Goal: Information Seeking & Learning: Learn about a topic

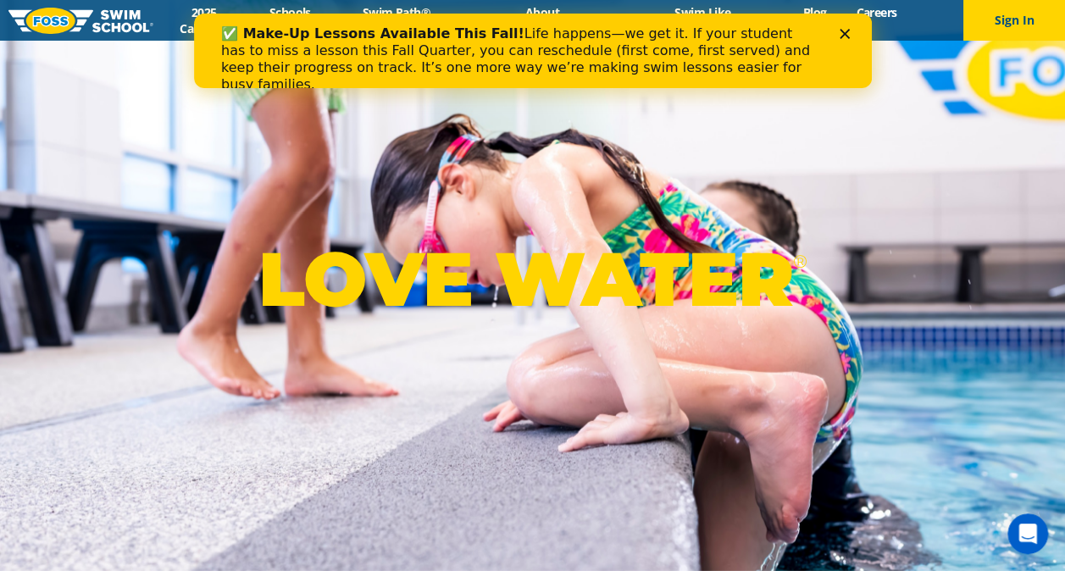
click at [841, 38] on icon "Close" at bounding box center [844, 34] width 10 height 10
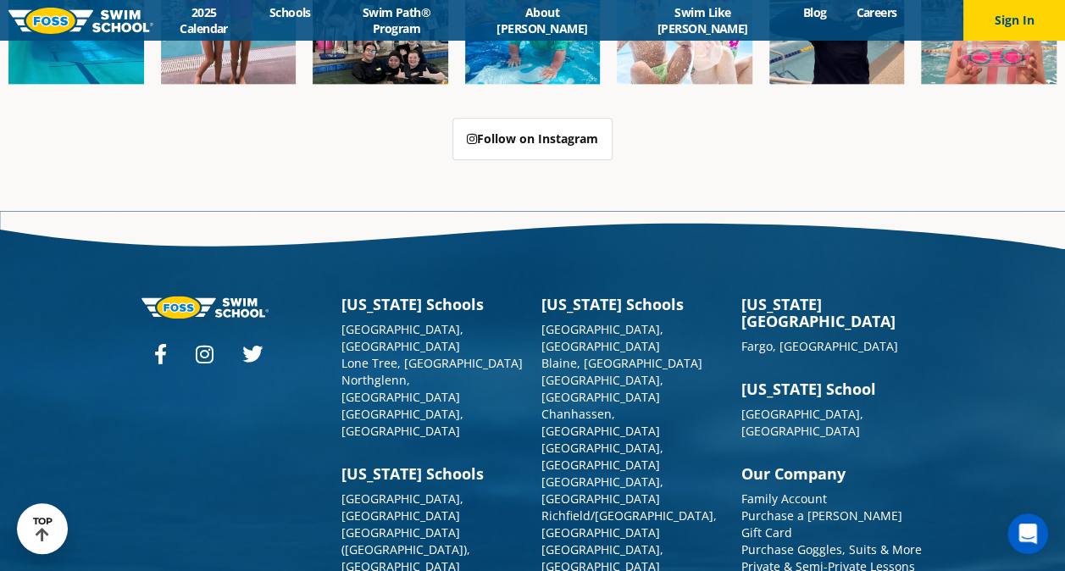
scroll to position [4265, 0]
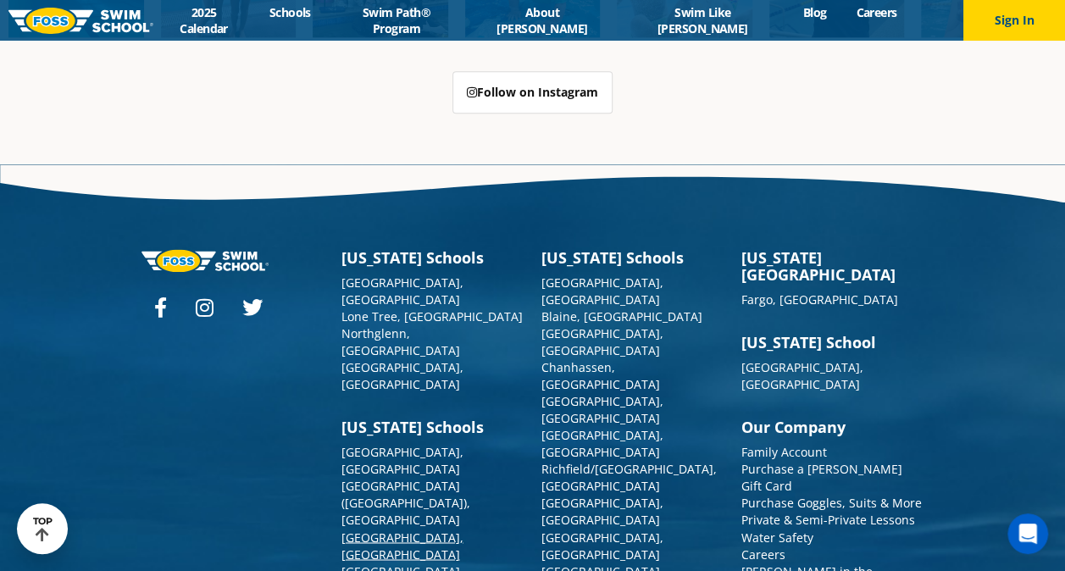
click at [432, 529] on link "[GEOGRAPHIC_DATA], [GEOGRAPHIC_DATA]" at bounding box center [402, 545] width 122 height 33
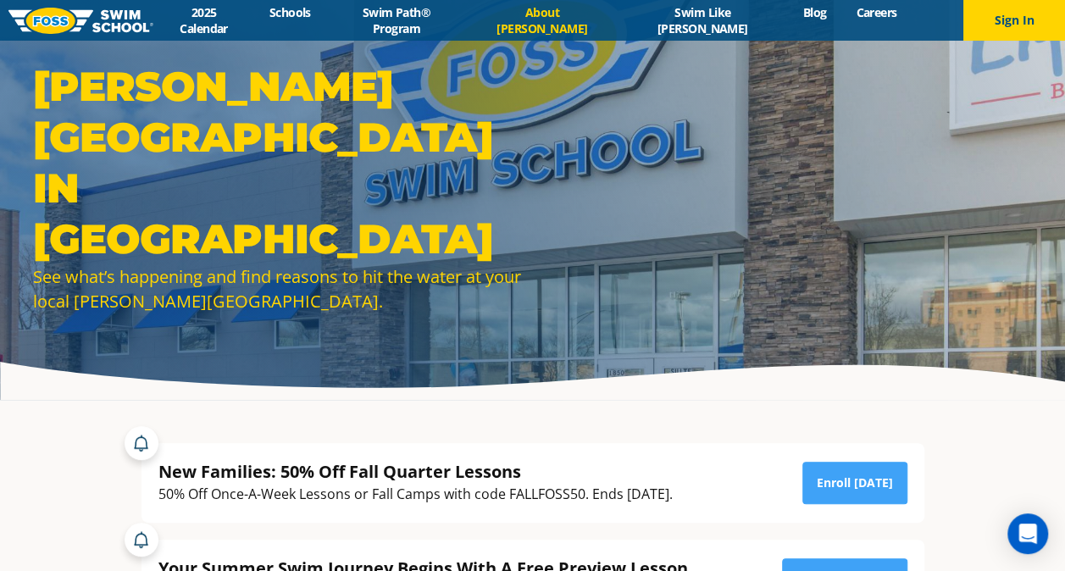
click at [585, 27] on link "About [PERSON_NAME]" at bounding box center [542, 20] width 150 height 32
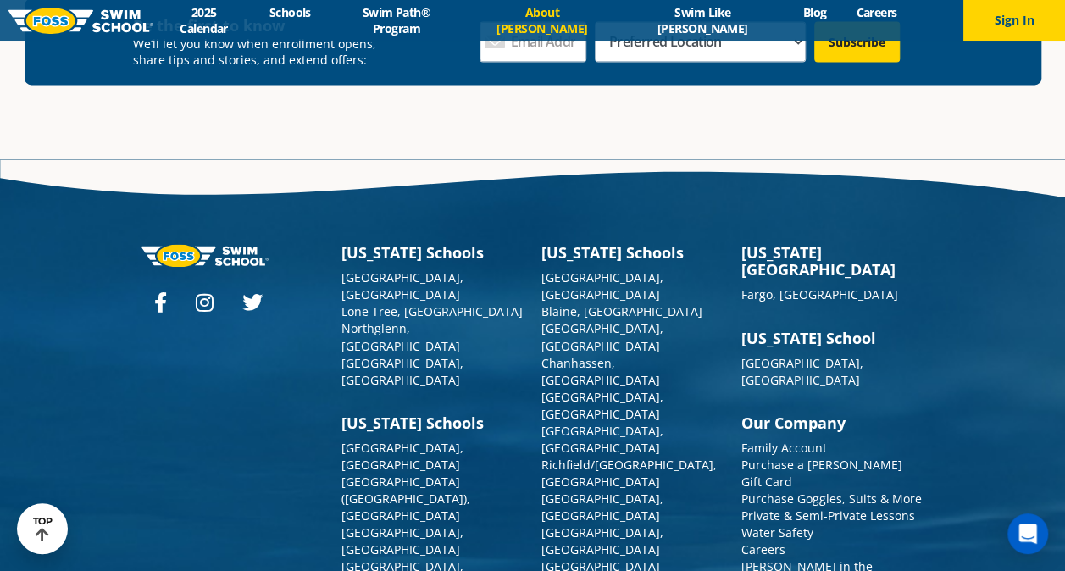
scroll to position [4474, 0]
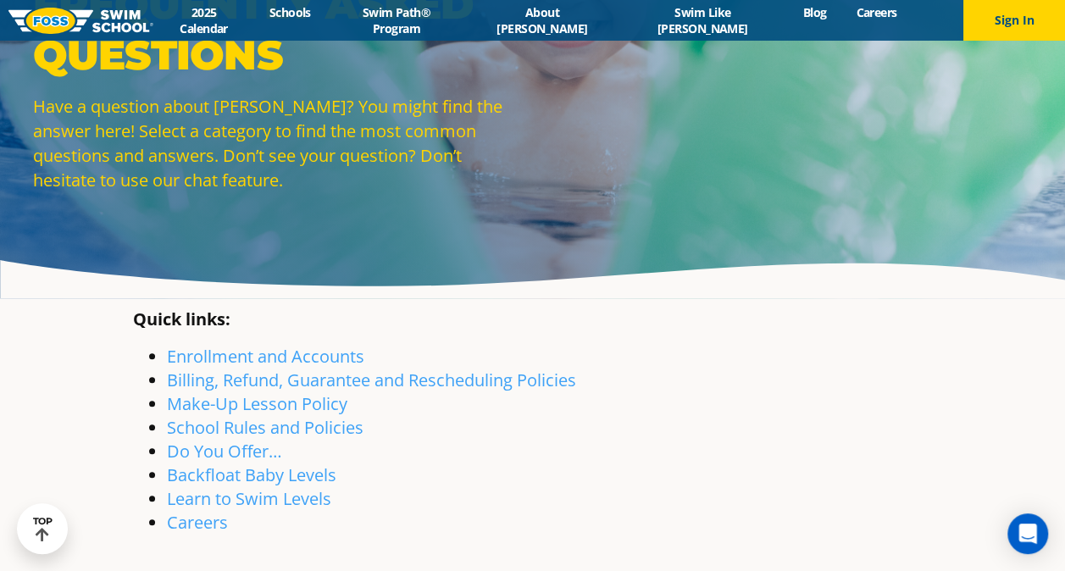
scroll to position [136, 0]
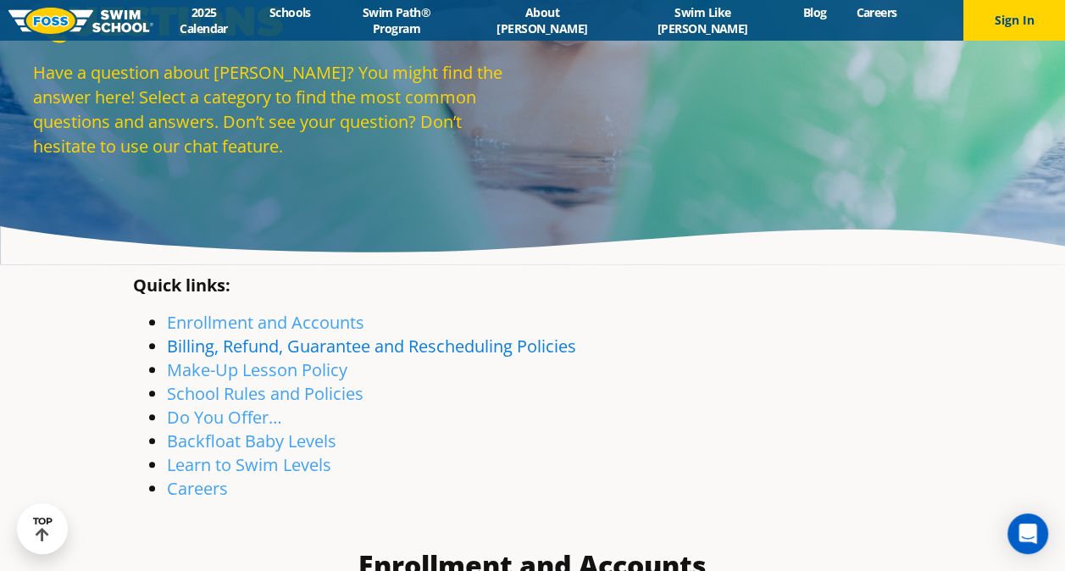
click at [458, 352] on link "Billing, Refund, Guarantee and Rescheduling Policies" at bounding box center [371, 346] width 409 height 23
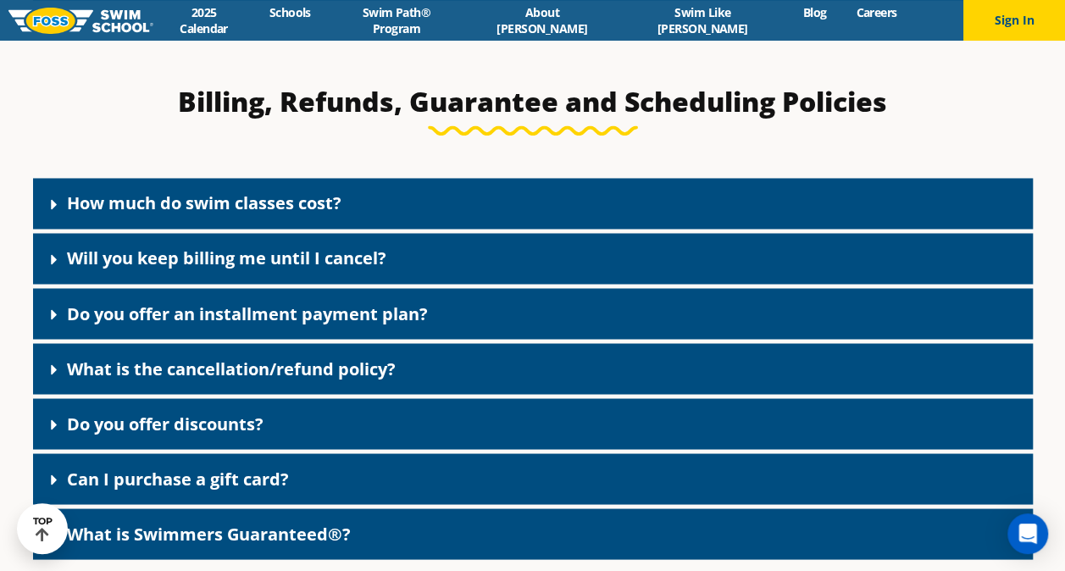
scroll to position [1300, 0]
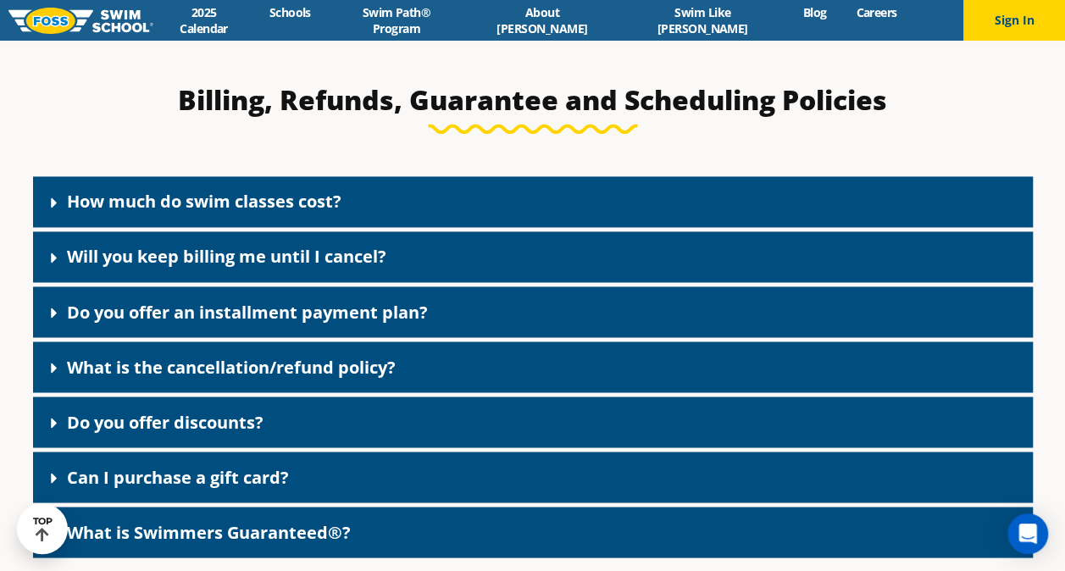
click at [67, 372] on link "What is the cancellation/refund policy?" at bounding box center [231, 366] width 329 height 23
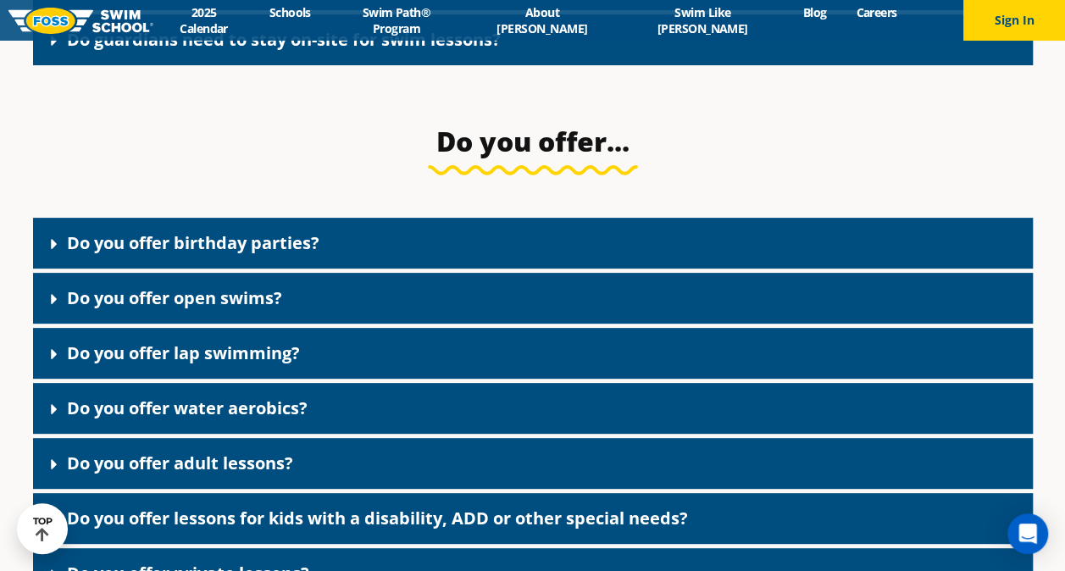
scroll to position [3319, 0]
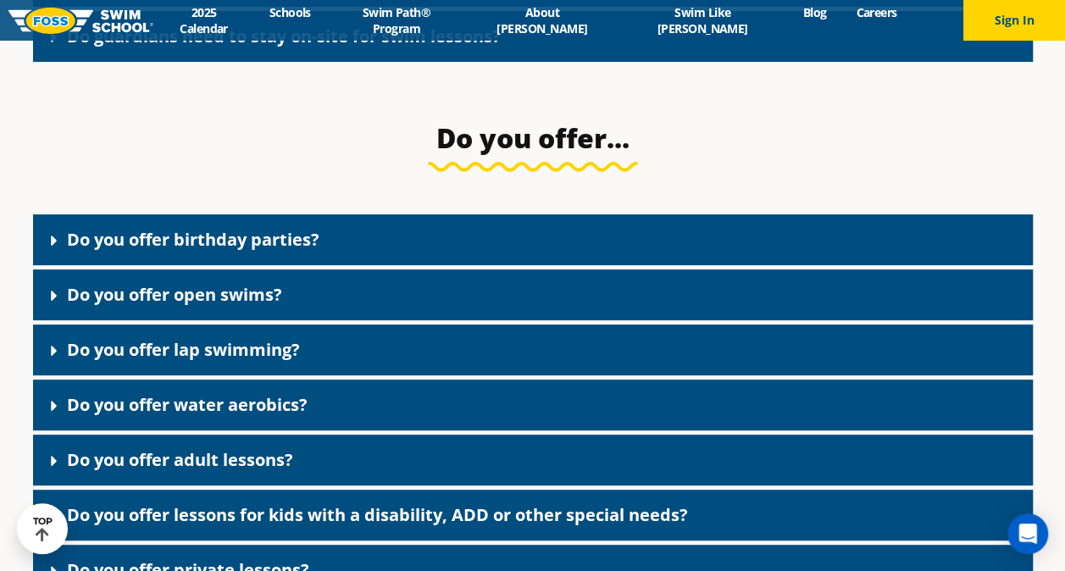
click at [78, 232] on link "Do you offer birthday parties?" at bounding box center [193, 239] width 252 height 23
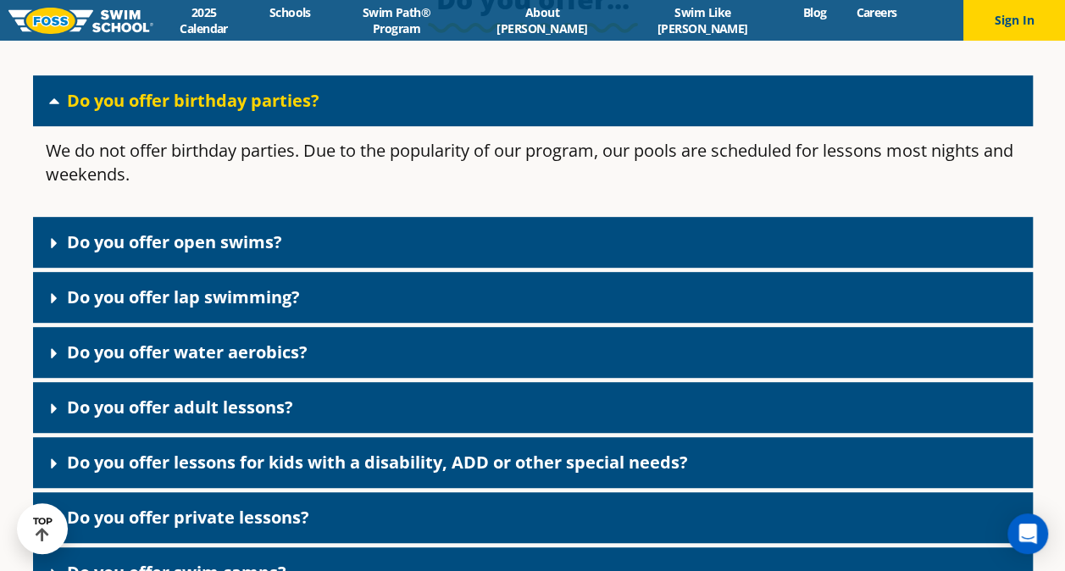
scroll to position [3458, 0]
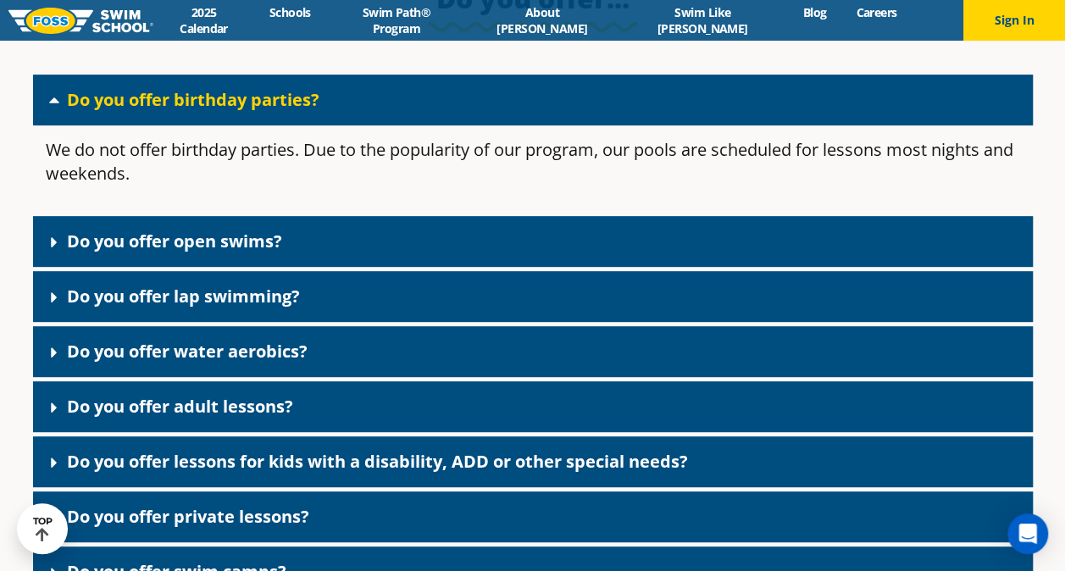
click at [71, 241] on link "Do you offer open swims?" at bounding box center [174, 241] width 215 height 23
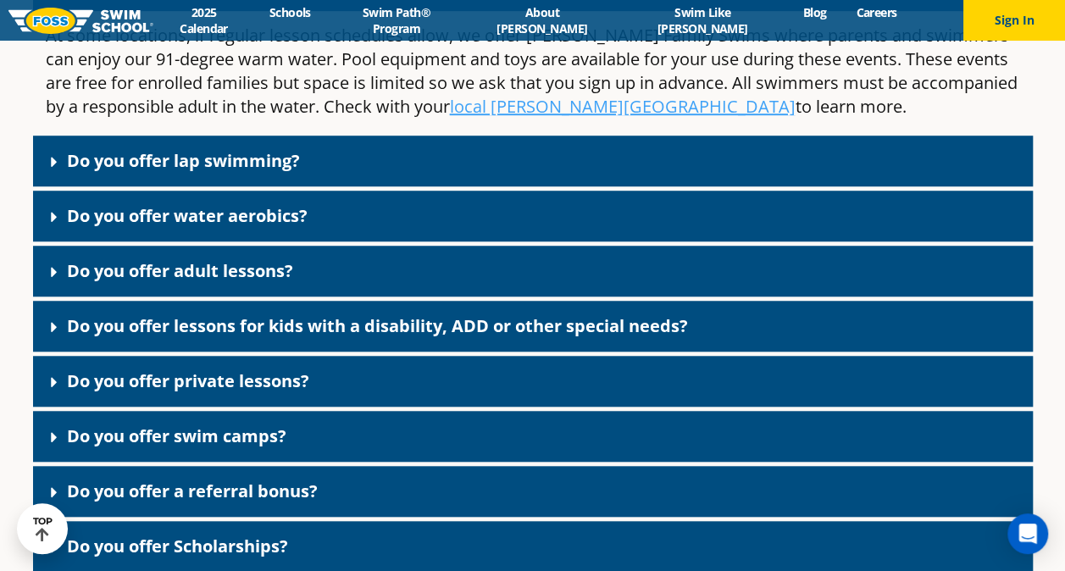
scroll to position [3716, 0]
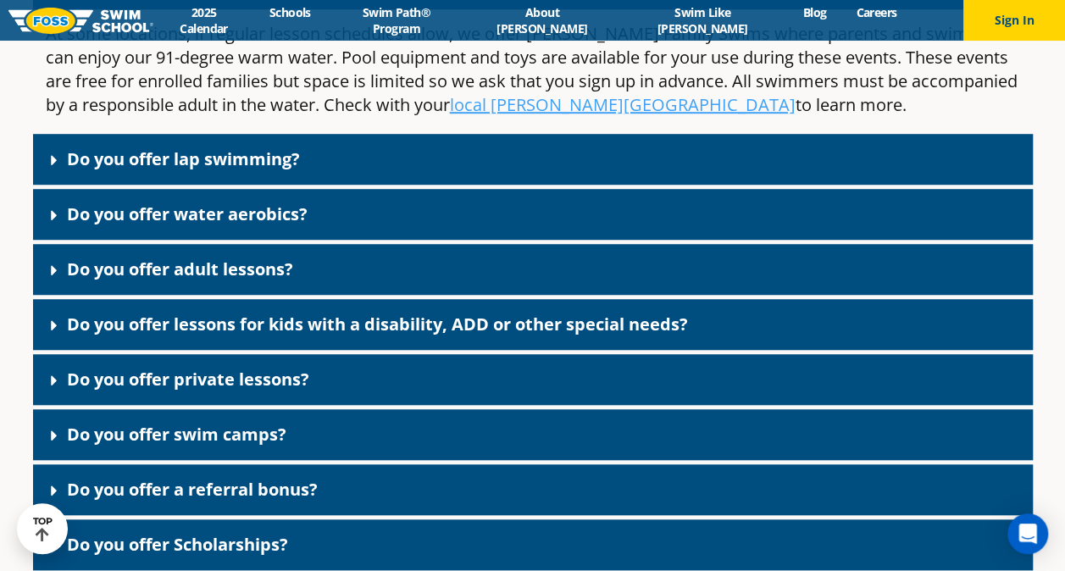
click at [106, 189] on div "Do you offer water aerobics?" at bounding box center [533, 214] width 1000 height 51
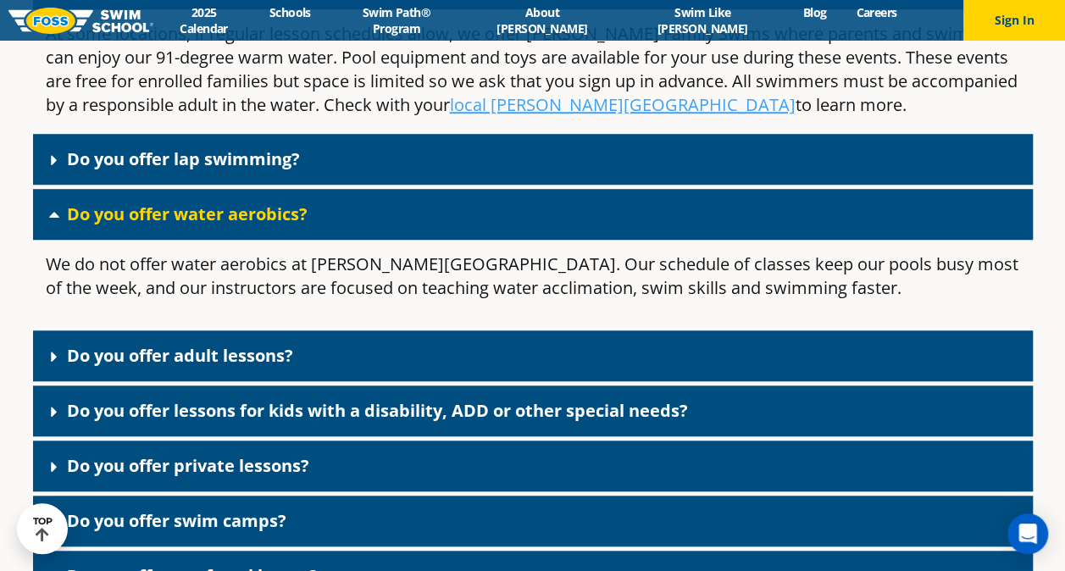
click at [85, 154] on link "Do you offer lap swimming?" at bounding box center [183, 158] width 233 height 23
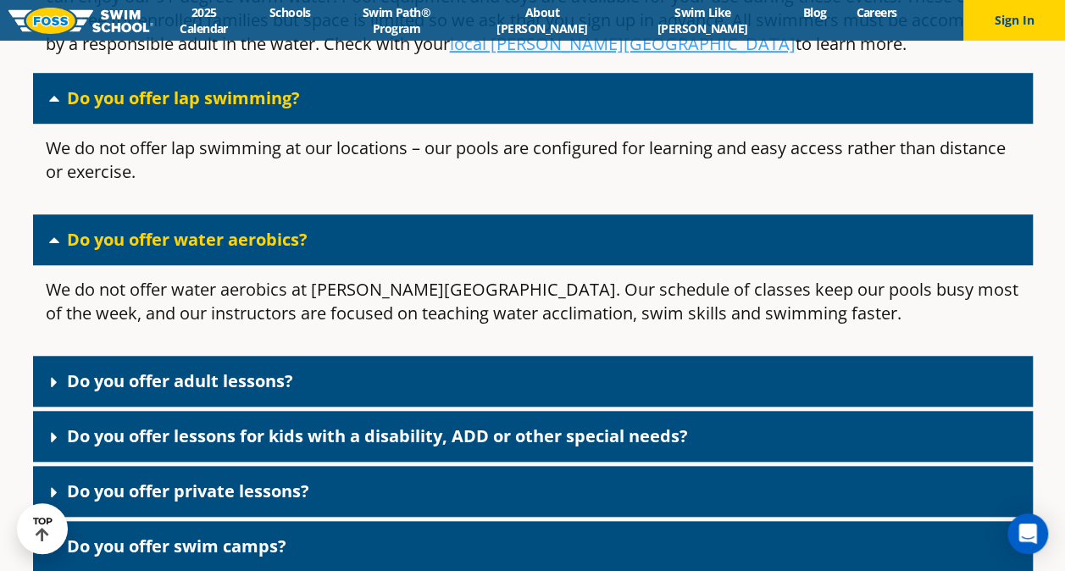
scroll to position [3802, 0]
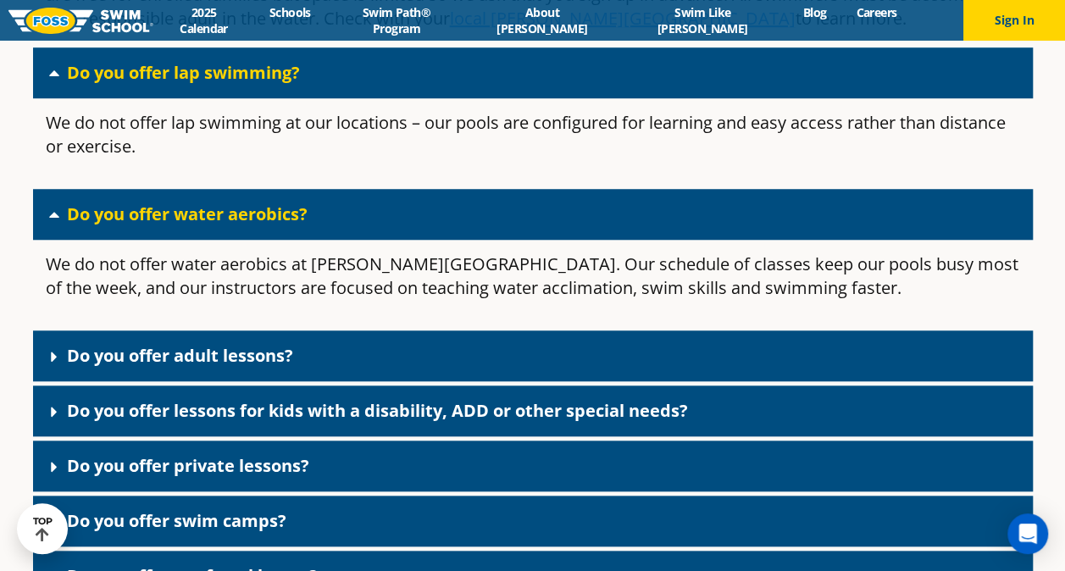
click at [189, 359] on link "Do you offer adult lessons?" at bounding box center [180, 355] width 226 height 23
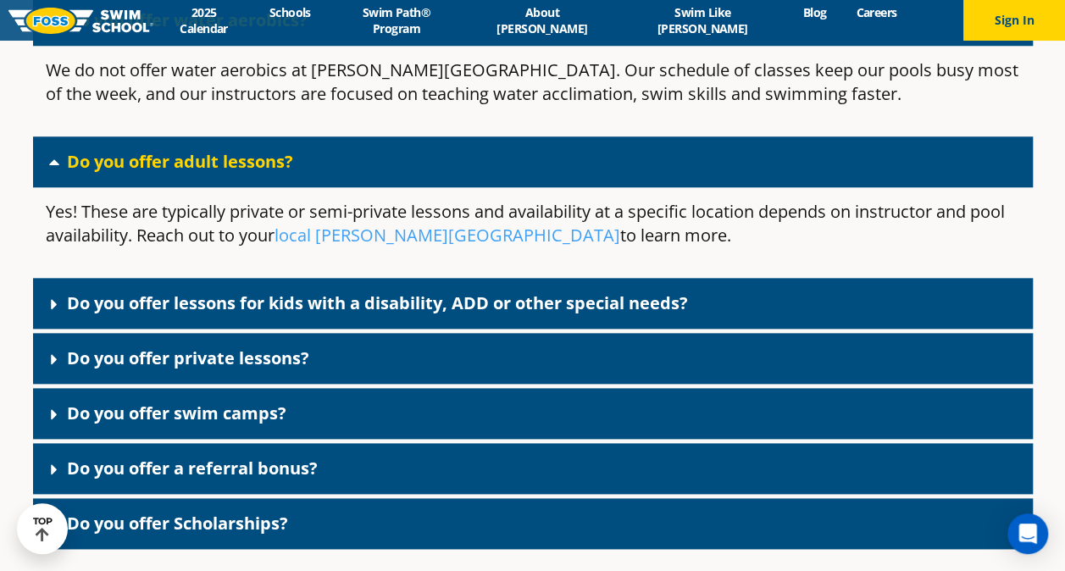
scroll to position [3998, 0]
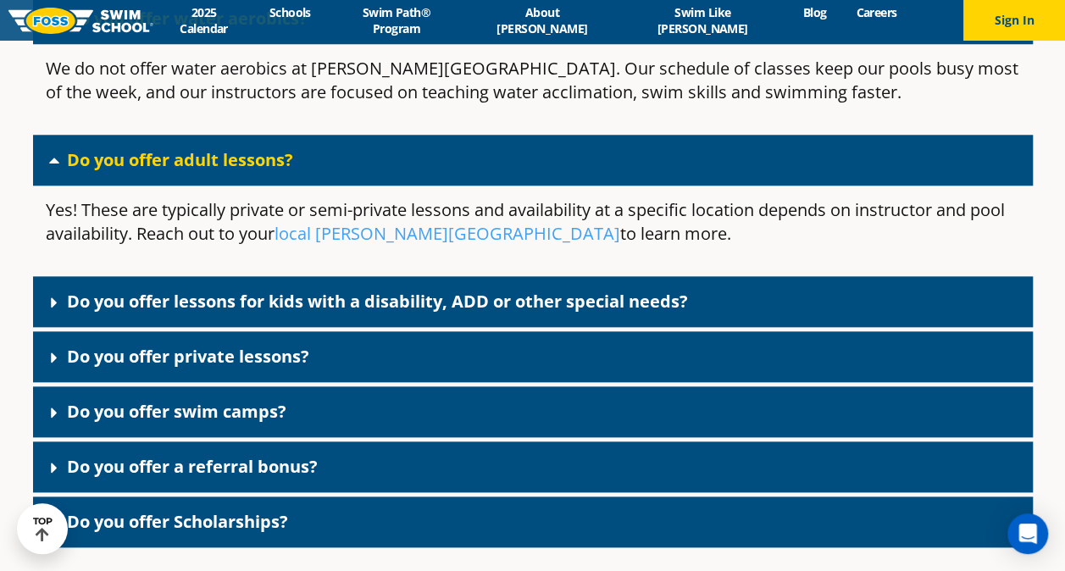
click at [99, 303] on link "Do you offer lessons for kids with a disability, ADD or other special needs?" at bounding box center [377, 301] width 621 height 23
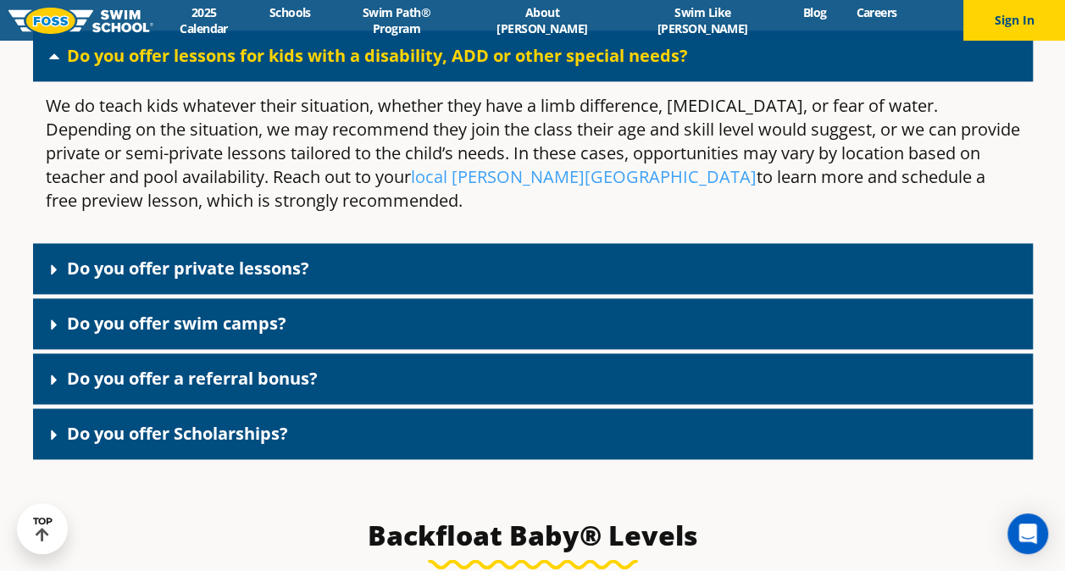
scroll to position [4258, 0]
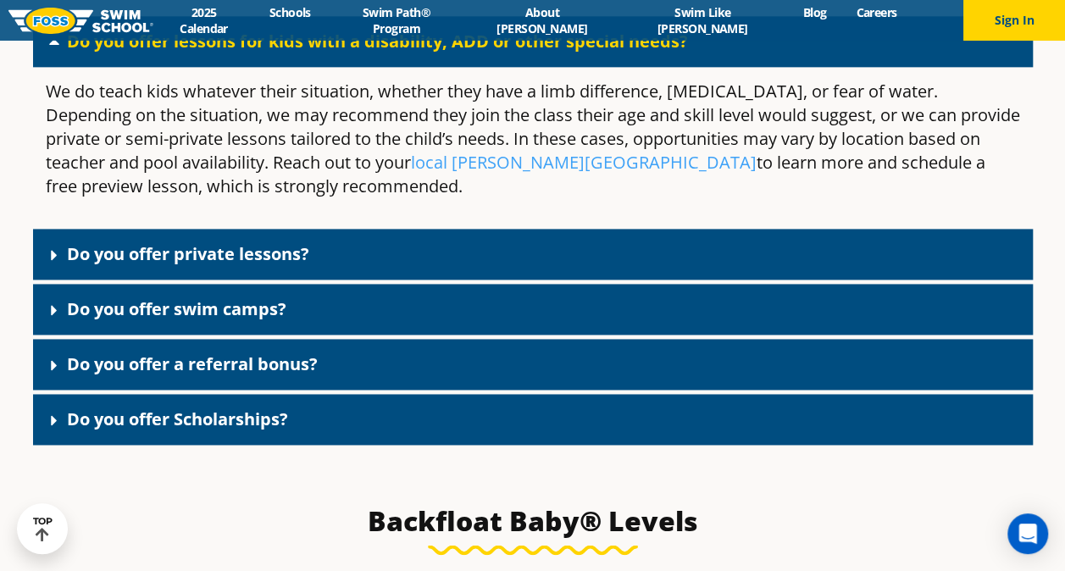
click at [71, 417] on link "Do you offer Scholarships?" at bounding box center [177, 419] width 221 height 23
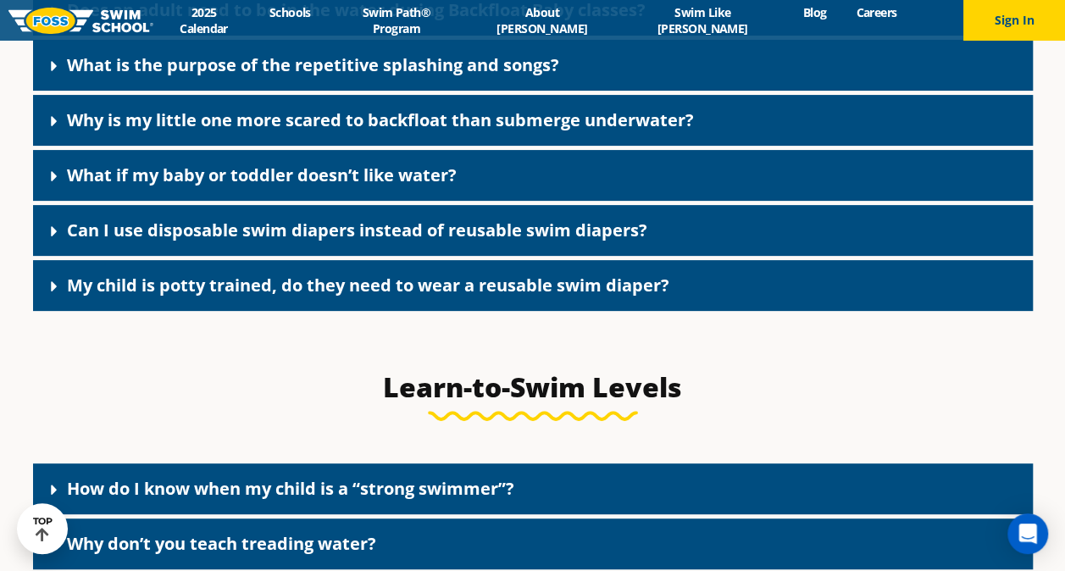
scroll to position [6531, 0]
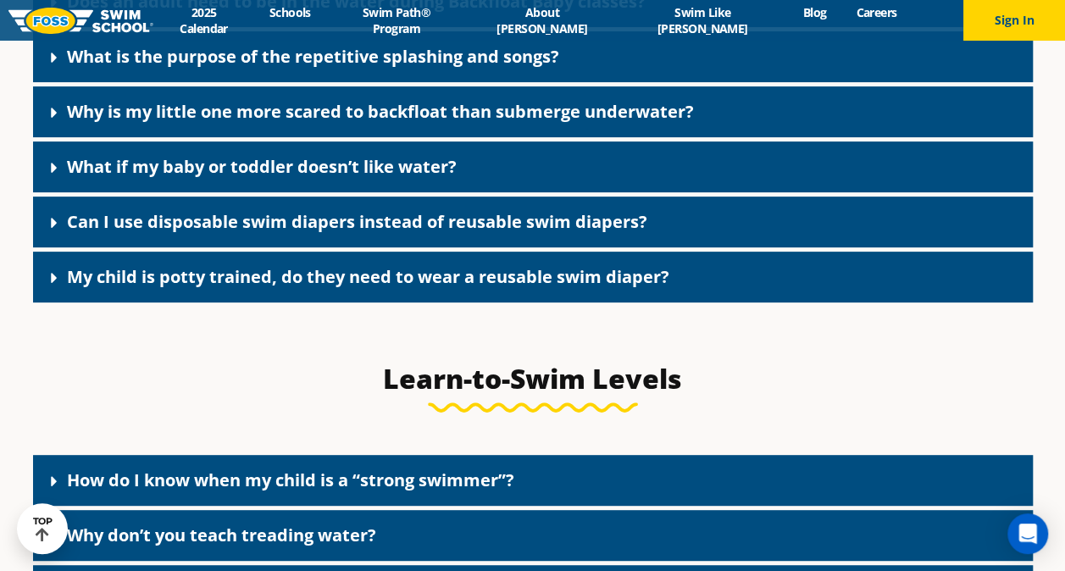
click at [132, 524] on link "Why don’t you teach treading water?" at bounding box center [221, 535] width 309 height 23
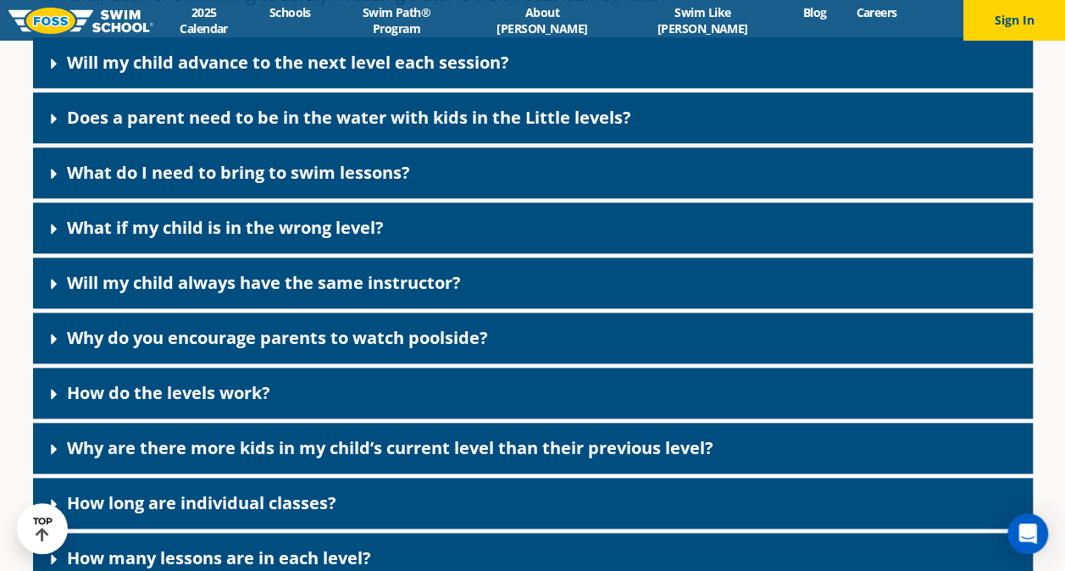
scroll to position [7152, 0]
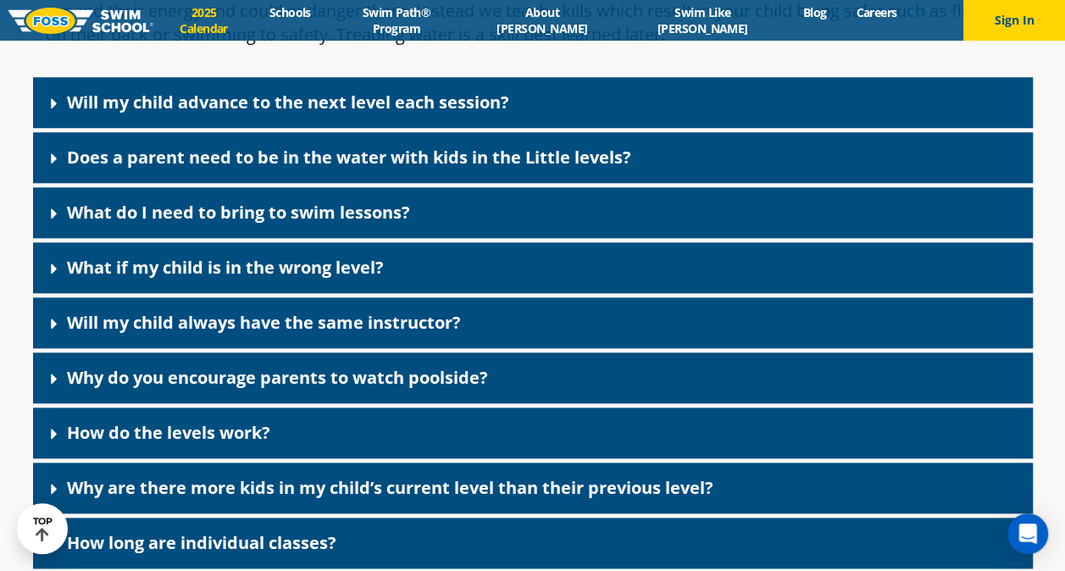
click at [254, 25] on link "2025 Calendar" at bounding box center [203, 20] width 101 height 32
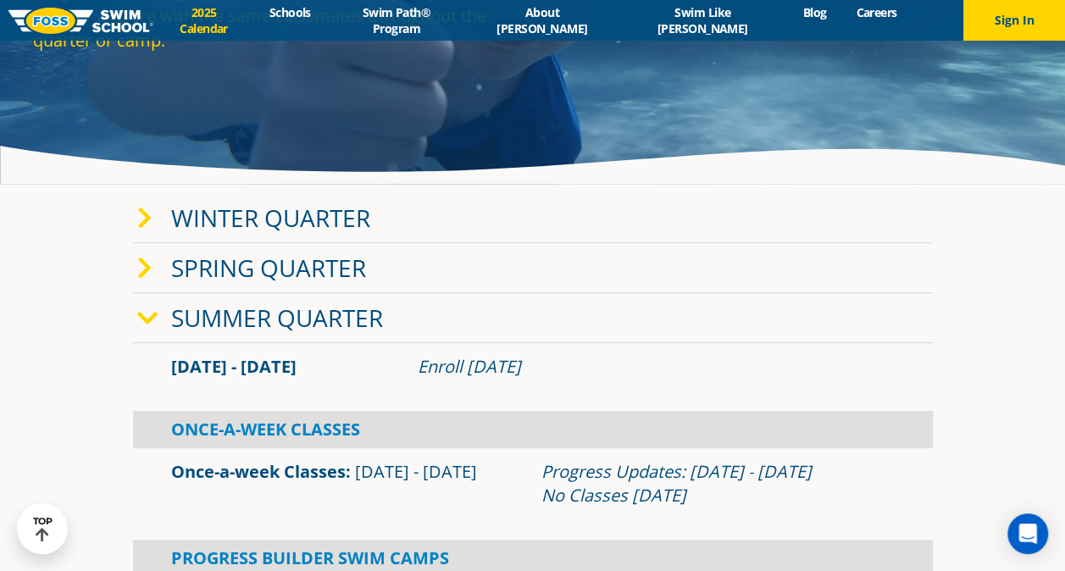
scroll to position [218, 0]
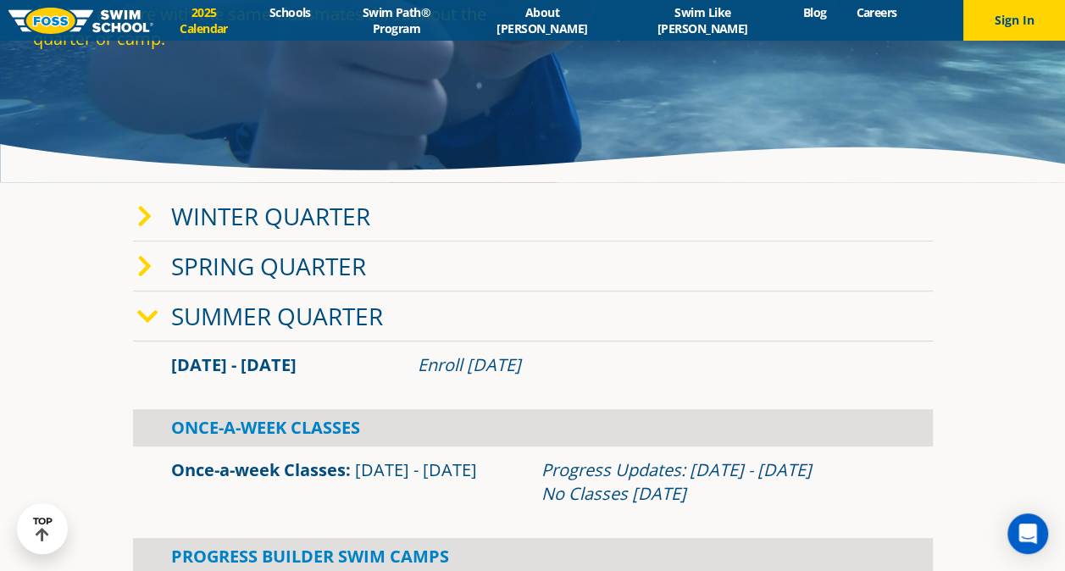
click at [171, 319] on link "Summer Quarter" at bounding box center [277, 316] width 212 height 32
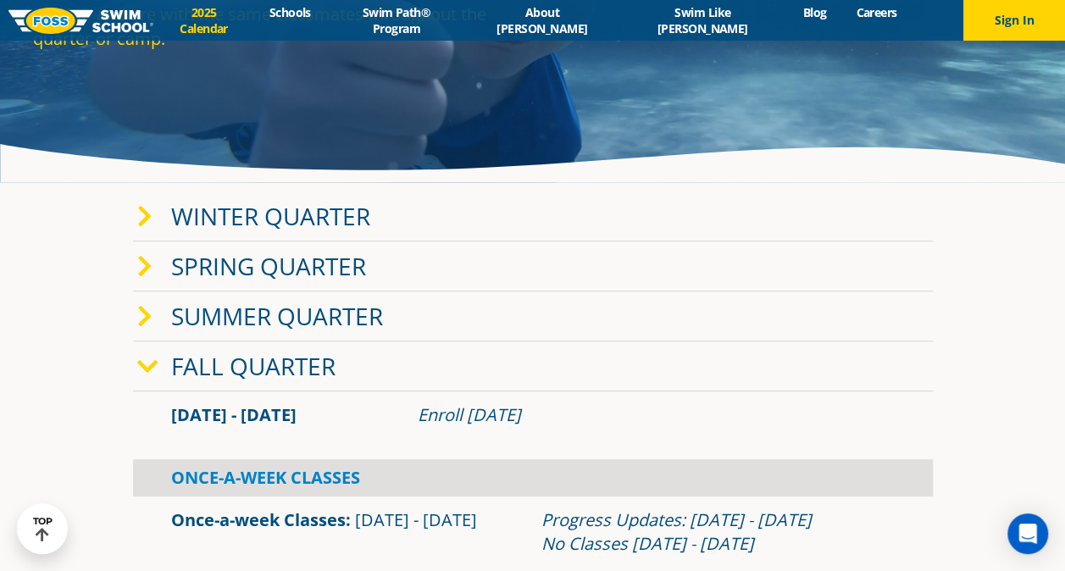
click at [153, 376] on div "Fall Quarter" at bounding box center [533, 366] width 800 height 50
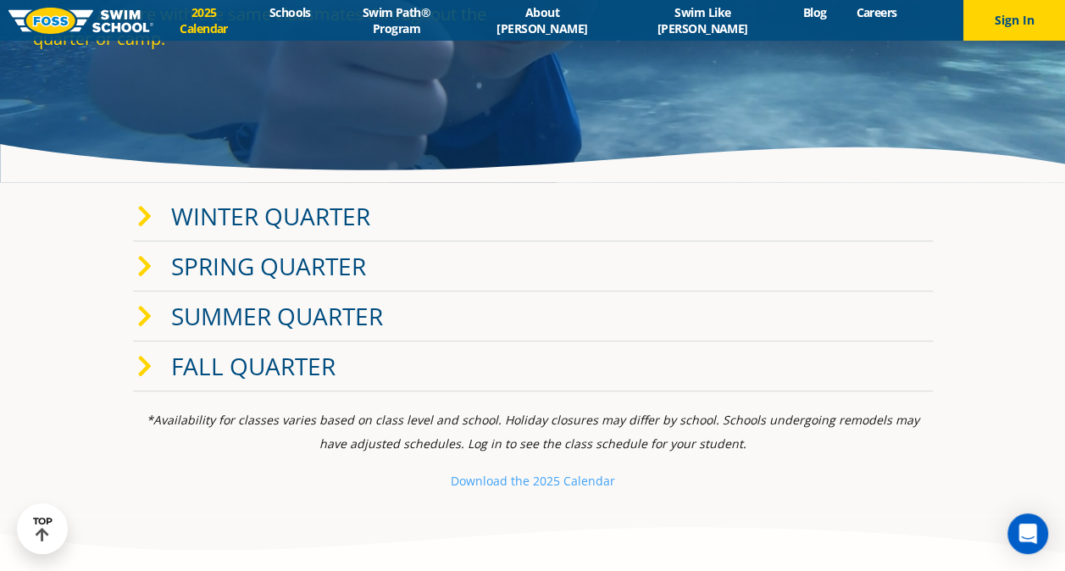
click at [151, 380] on div "Fall Quarter" at bounding box center [533, 366] width 800 height 50
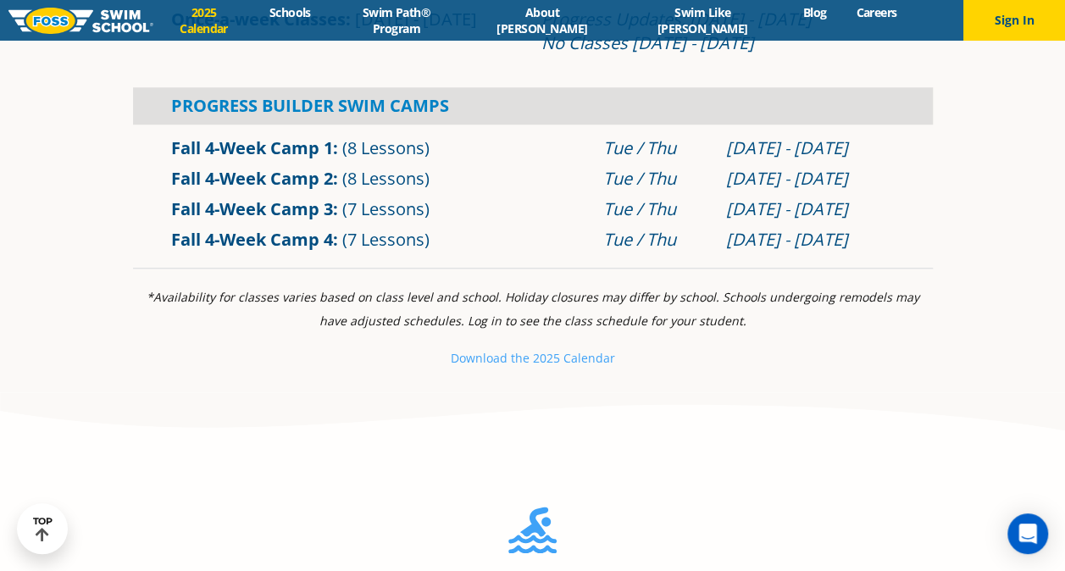
scroll to position [693, 0]
